Goal: Transaction & Acquisition: Download file/media

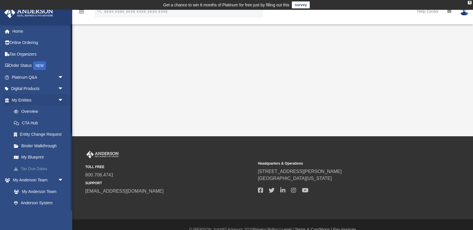
click at [36, 166] on link "Tax Due Dates" at bounding box center [40, 169] width 64 height 12
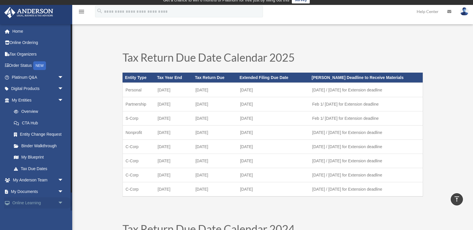
scroll to position [5, 0]
click at [36, 190] on link "My Documents arrow_drop_down" at bounding box center [38, 192] width 68 height 12
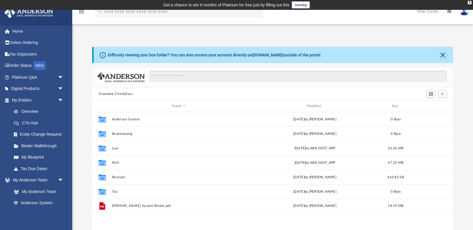
scroll to position [0, 0]
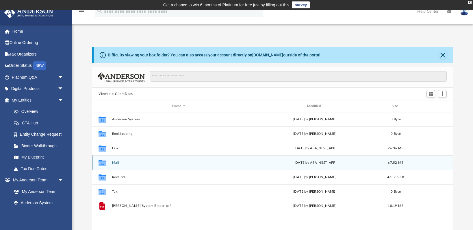
click at [120, 164] on button "Mail" at bounding box center [179, 163] width 134 height 4
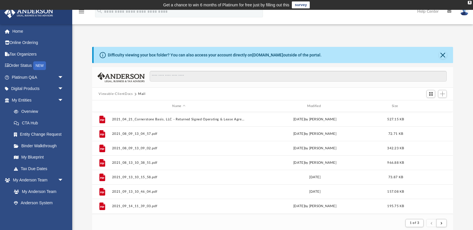
scroll to position [0, 0]
click at [318, 104] on div "Modified" at bounding box center [315, 105] width 134 height 5
click at [317, 105] on div "Modified" at bounding box center [315, 105] width 134 height 5
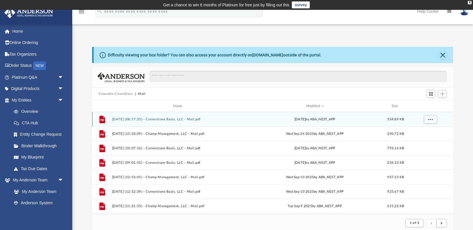
click at [204, 118] on button "[DATE] (08:17:35) - Cornerstone Basis, LLC - Mail.pdf" at bounding box center [179, 119] width 134 height 4
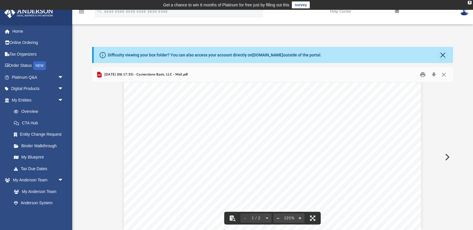
scroll to position [56, 0]
drag, startPoint x: 166, startPoint y: 100, endPoint x: 237, endPoint y: 161, distance: 93.9
click at [237, 161] on div "Page 1" at bounding box center [272, 219] width 297 height 377
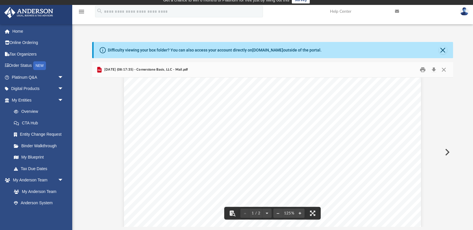
scroll to position [33, 0]
click at [442, 50] on button "Close" at bounding box center [443, 50] width 8 height 8
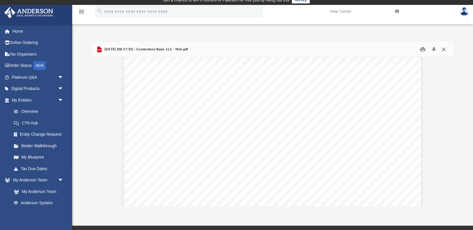
click at [444, 49] on button "Close" at bounding box center [444, 49] width 10 height 9
